Goal: Find specific page/section: Find specific page/section

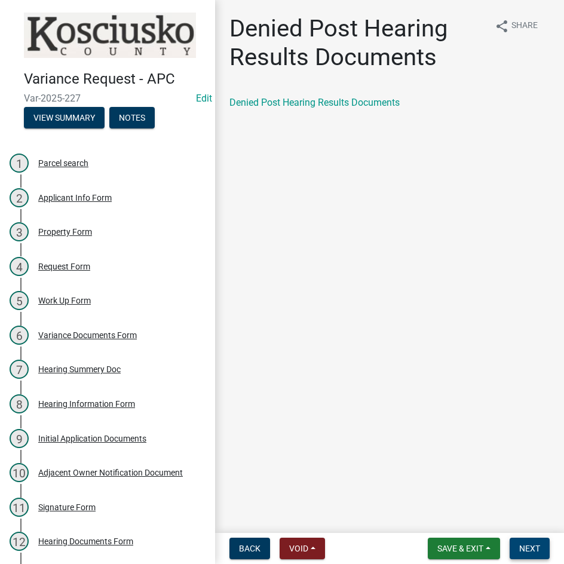
click at [534, 546] on span "Next" at bounding box center [529, 549] width 21 height 10
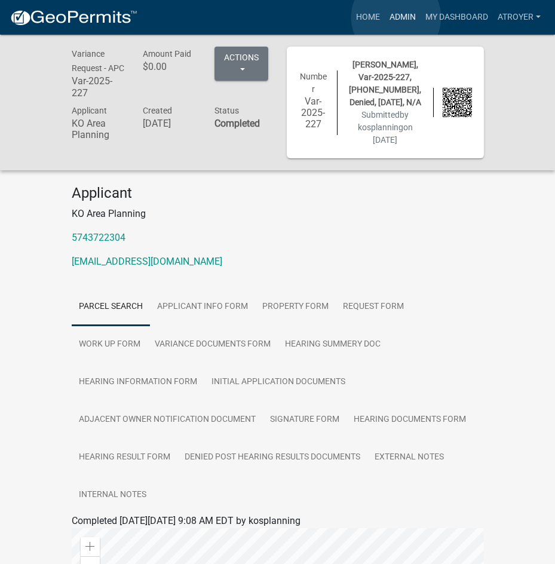
click at [396, 17] on link "Admin" at bounding box center [403, 17] width 36 height 23
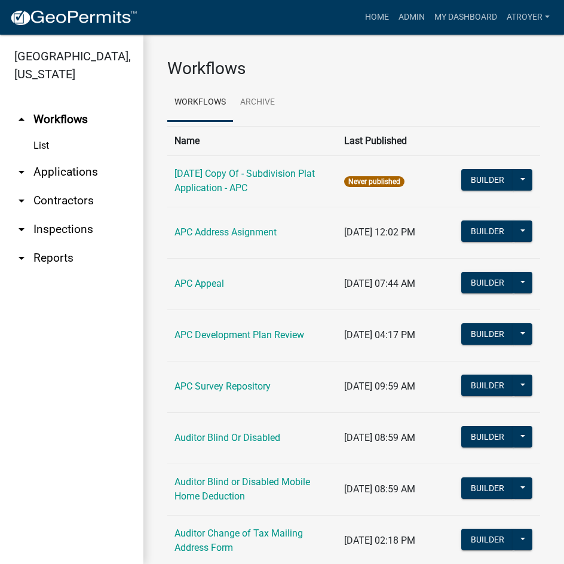
click at [74, 170] on link "arrow_drop_down Applications" at bounding box center [71, 172] width 143 height 29
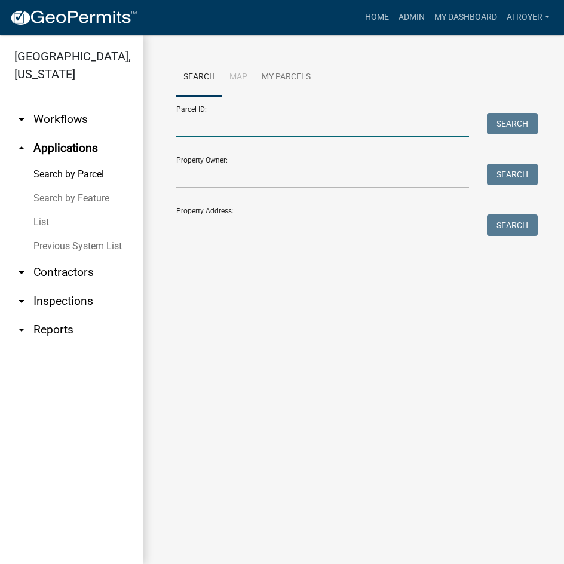
click at [323, 131] on input "Parcel ID:" at bounding box center [322, 125] width 293 height 25
click at [412, 14] on link "Admin" at bounding box center [412, 17] width 36 height 23
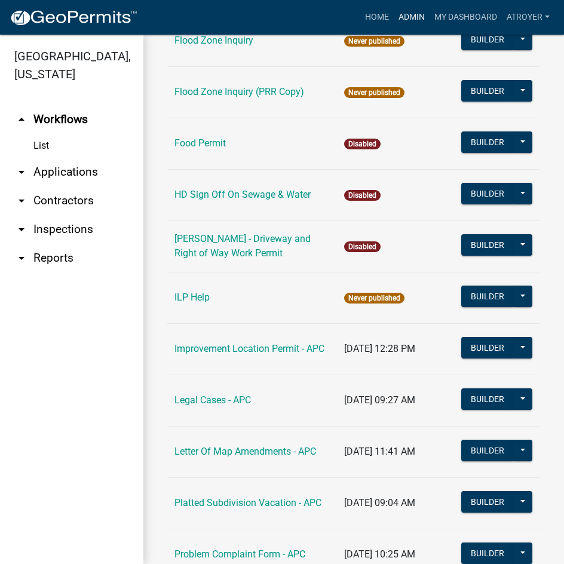
scroll to position [1375, 0]
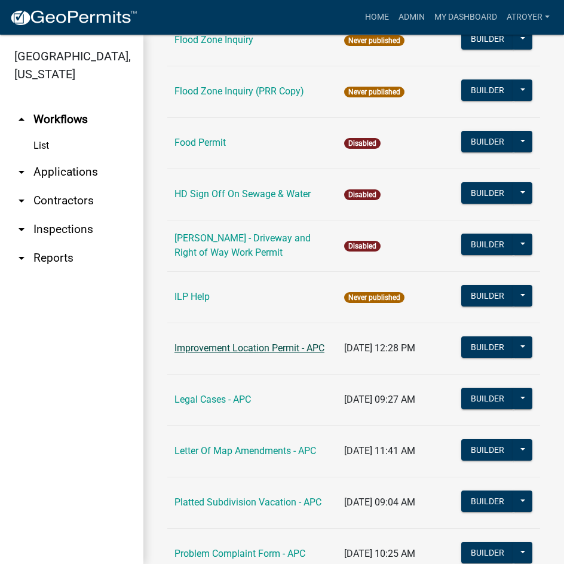
click at [237, 342] on link "Improvement Location Permit - APC" at bounding box center [250, 347] width 150 height 11
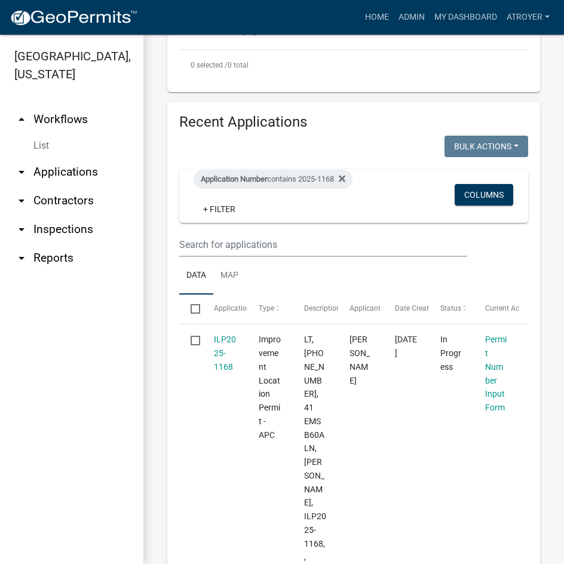
scroll to position [375, 0]
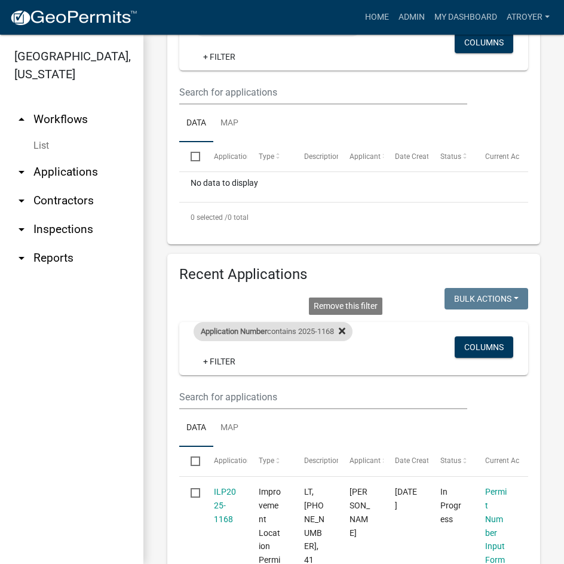
click at [345, 331] on icon at bounding box center [342, 331] width 7 height 10
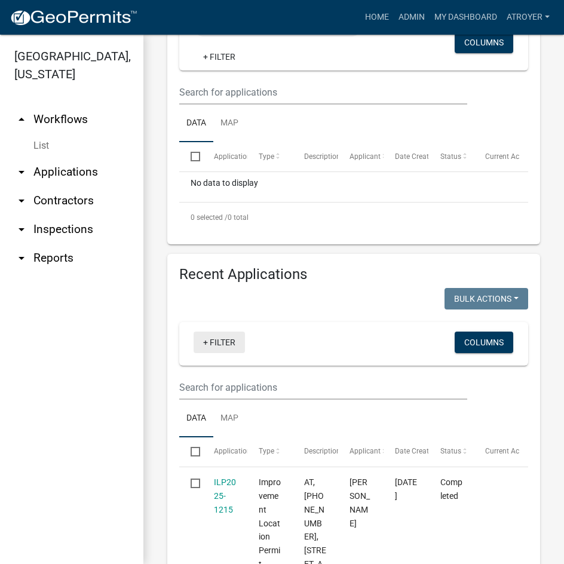
click at [223, 344] on link "+ Filter" at bounding box center [219, 343] width 51 height 22
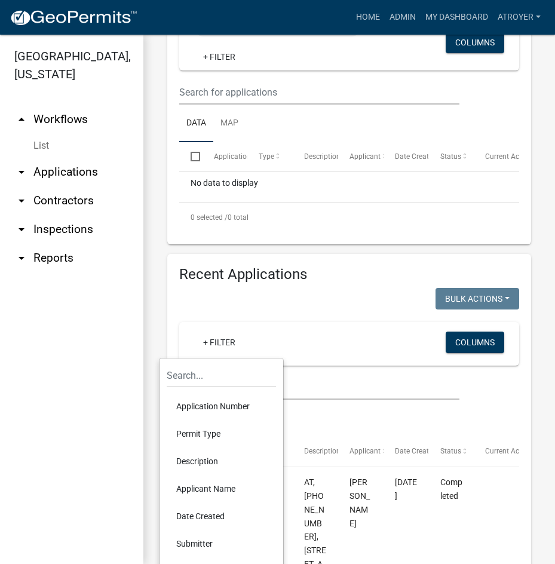
click at [208, 402] on li "Application Number" at bounding box center [221, 406] width 109 height 27
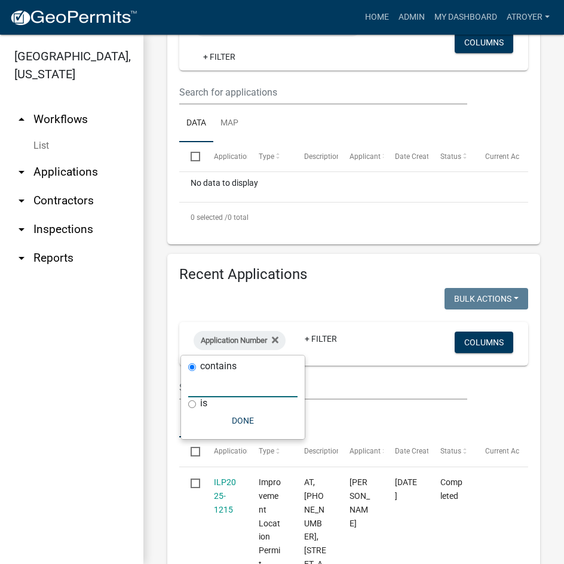
click at [212, 385] on input "text" at bounding box center [242, 385] width 109 height 25
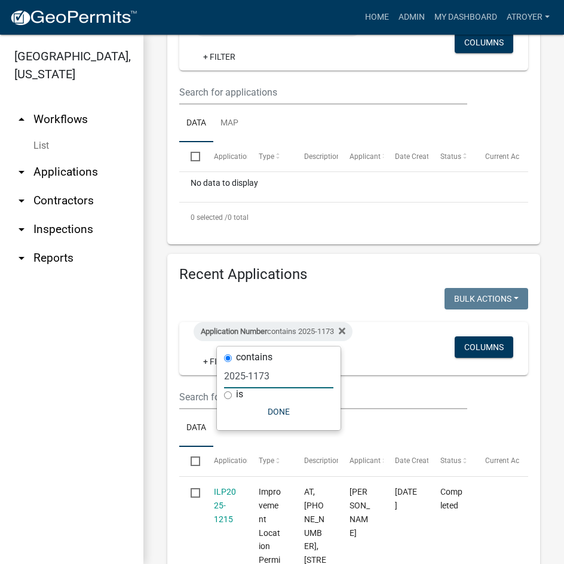
type input "2025-1173"
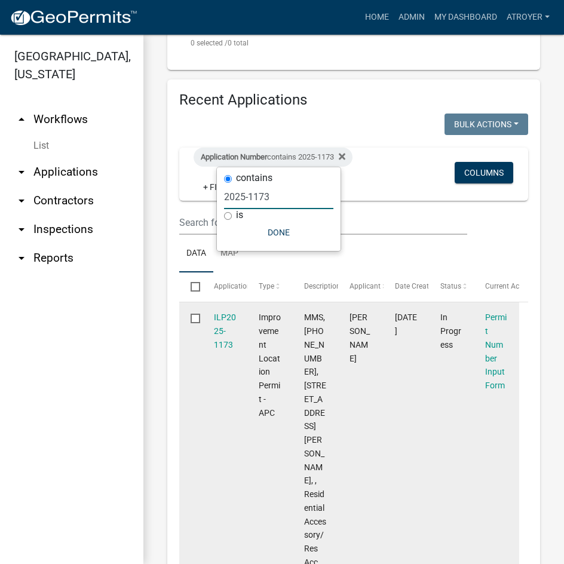
scroll to position [555, 0]
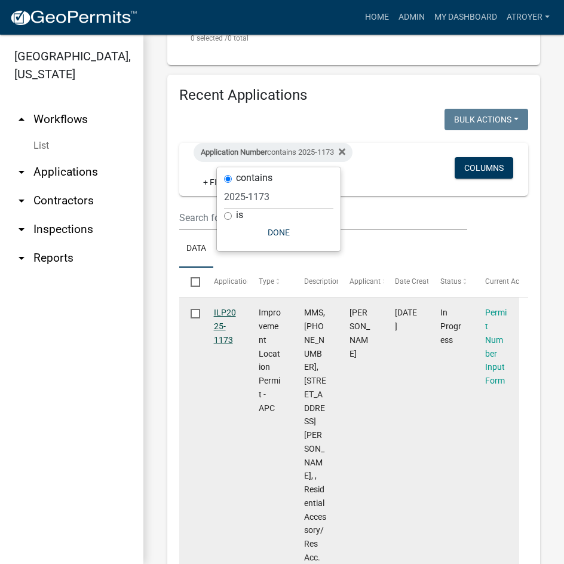
click at [228, 311] on link "ILP2025-1173" at bounding box center [225, 326] width 22 height 37
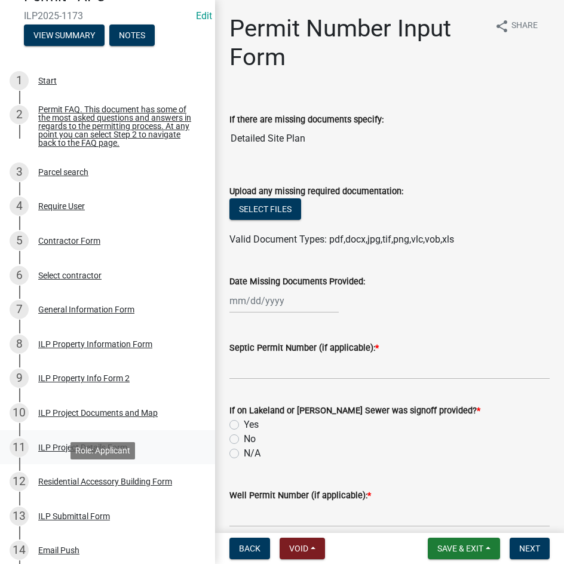
scroll to position [120, 0]
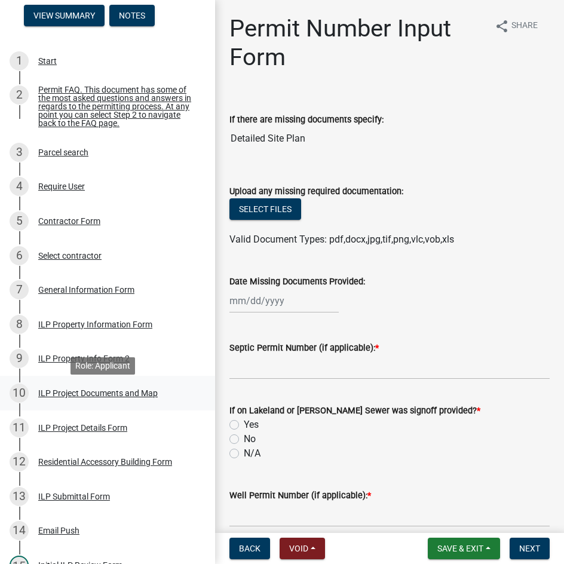
click at [109, 397] on div "ILP Project Documents and Map" at bounding box center [98, 393] width 120 height 8
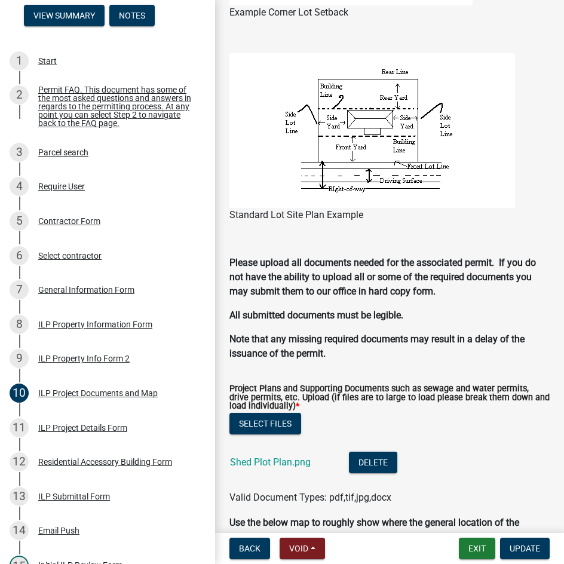
scroll to position [1315, 0]
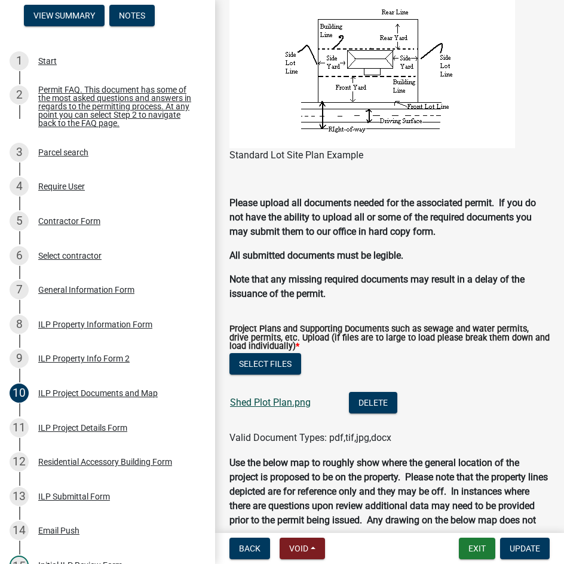
click at [280, 405] on link "Shed Plot Plan.png" at bounding box center [270, 402] width 81 height 11
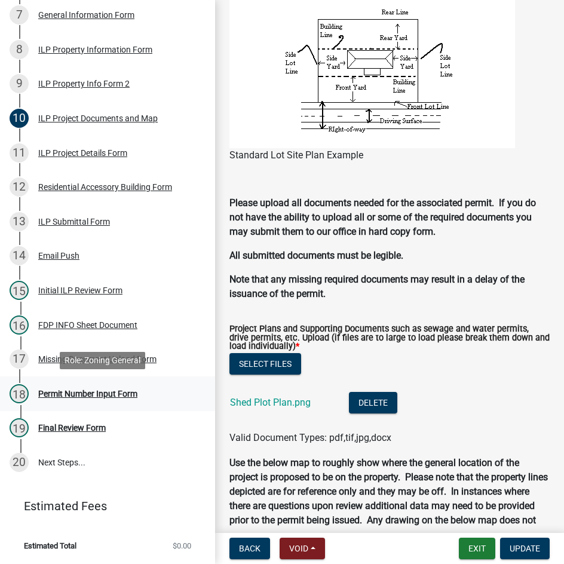
click at [47, 396] on div "Permit Number Input Form" at bounding box center [87, 394] width 99 height 8
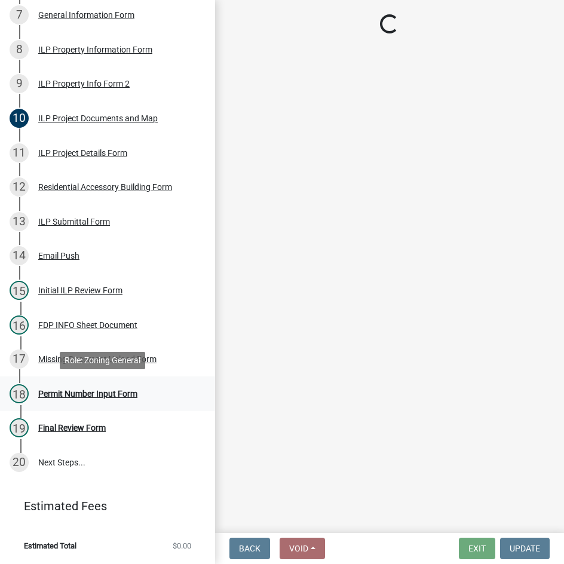
scroll to position [0, 0]
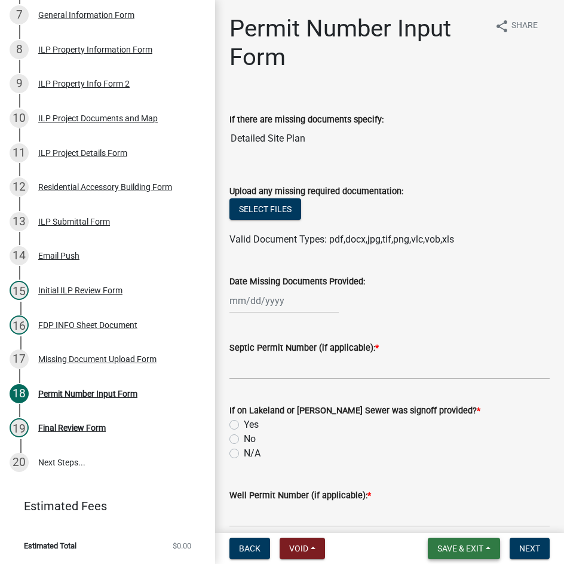
click at [450, 547] on span "Save & Exit" at bounding box center [460, 549] width 46 height 10
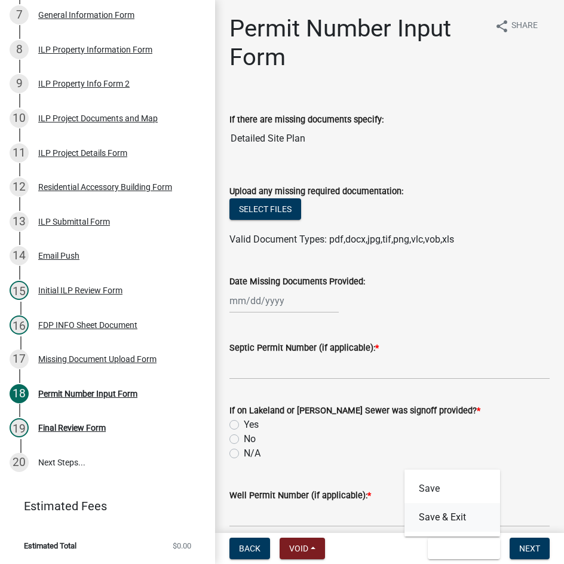
click at [440, 525] on button "Save & Exit" at bounding box center [453, 517] width 96 height 29
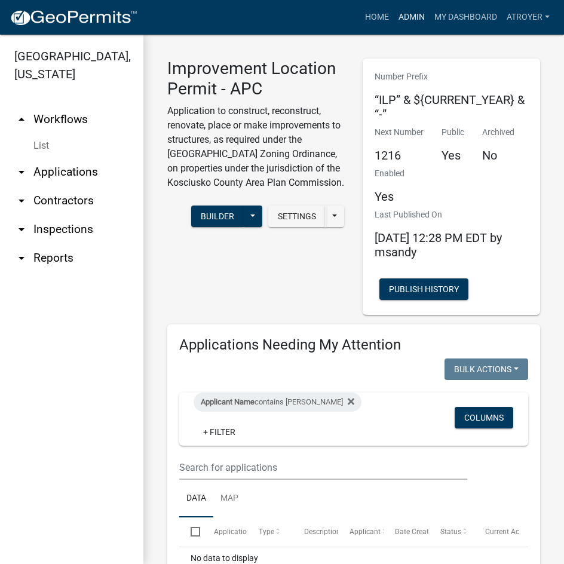
click at [417, 19] on link "Admin" at bounding box center [412, 17] width 36 height 23
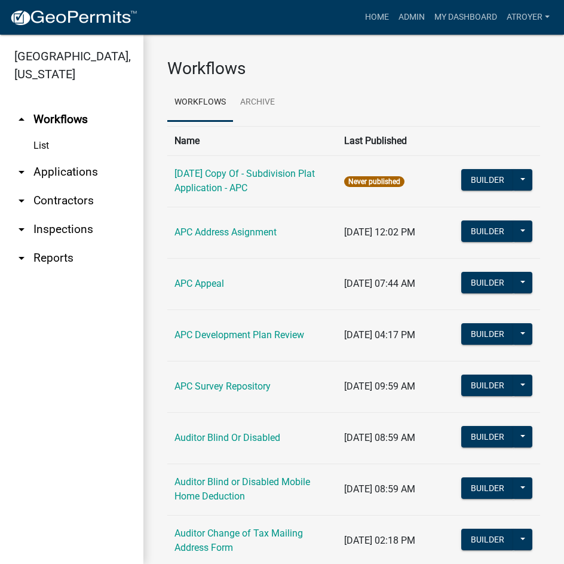
click at [69, 170] on link "arrow_drop_down Applications" at bounding box center [71, 172] width 143 height 29
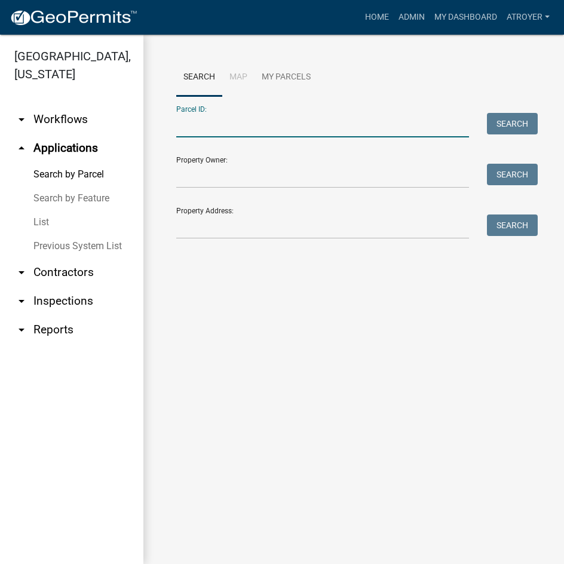
click at [257, 132] on input "Parcel ID:" at bounding box center [322, 125] width 293 height 25
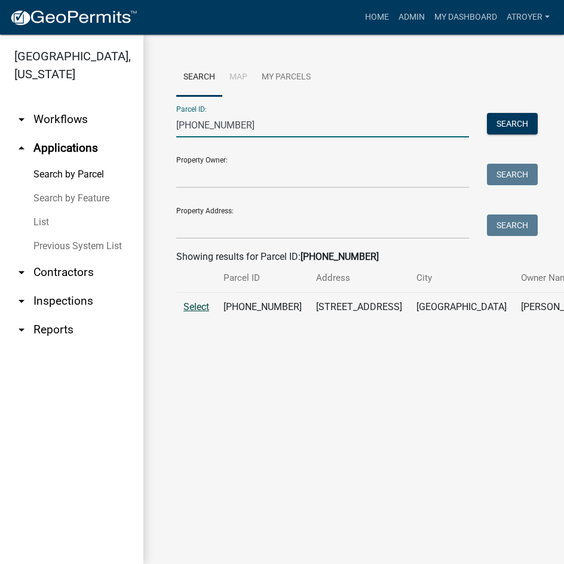
type input "[PHONE_NUMBER]"
click at [197, 313] on span "Select" at bounding box center [196, 306] width 26 height 11
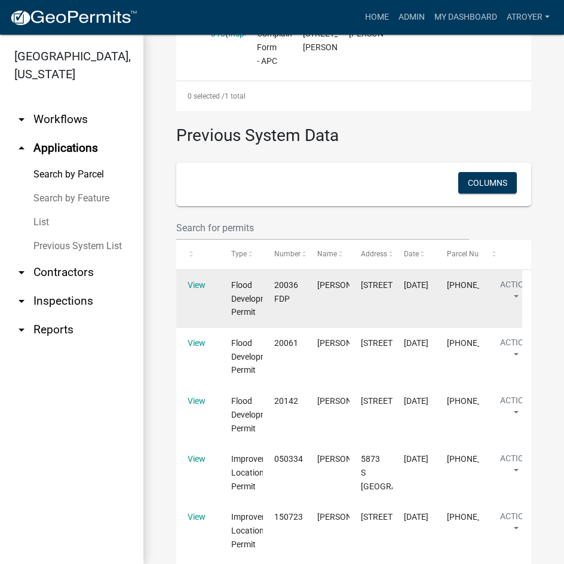
scroll to position [299, 0]
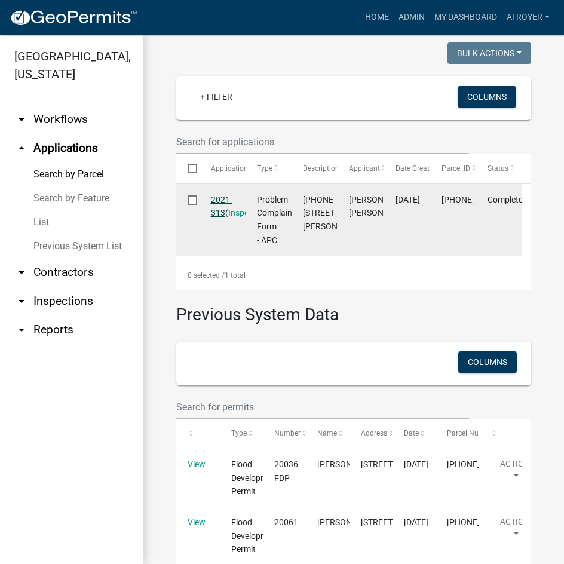
click at [219, 218] on link "2021-313" at bounding box center [222, 206] width 22 height 23
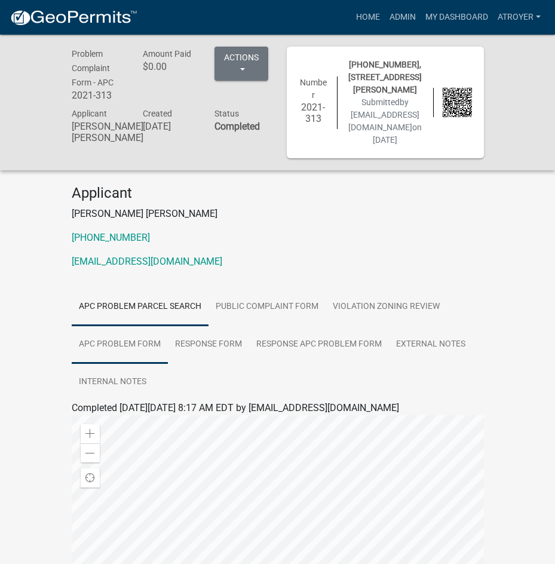
click at [122, 332] on link "APC Problem Form" at bounding box center [120, 345] width 96 height 38
click at [96, 417] on link "APC Problem Form" at bounding box center [112, 422] width 80 height 11
click at [397, 15] on link "Admin" at bounding box center [403, 17] width 36 height 23
